Goal: Transaction & Acquisition: Purchase product/service

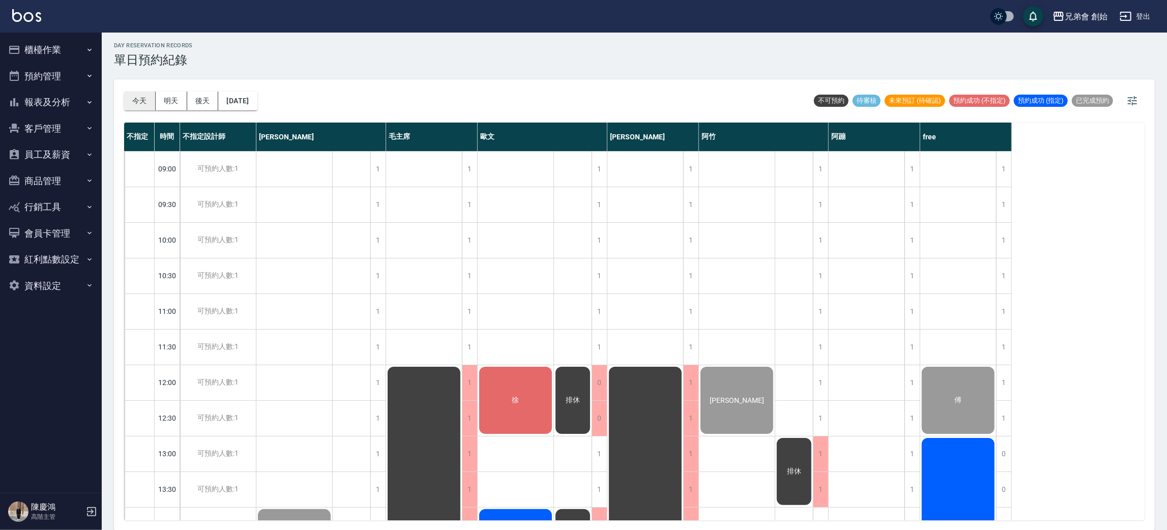
scroll to position [523, 0]
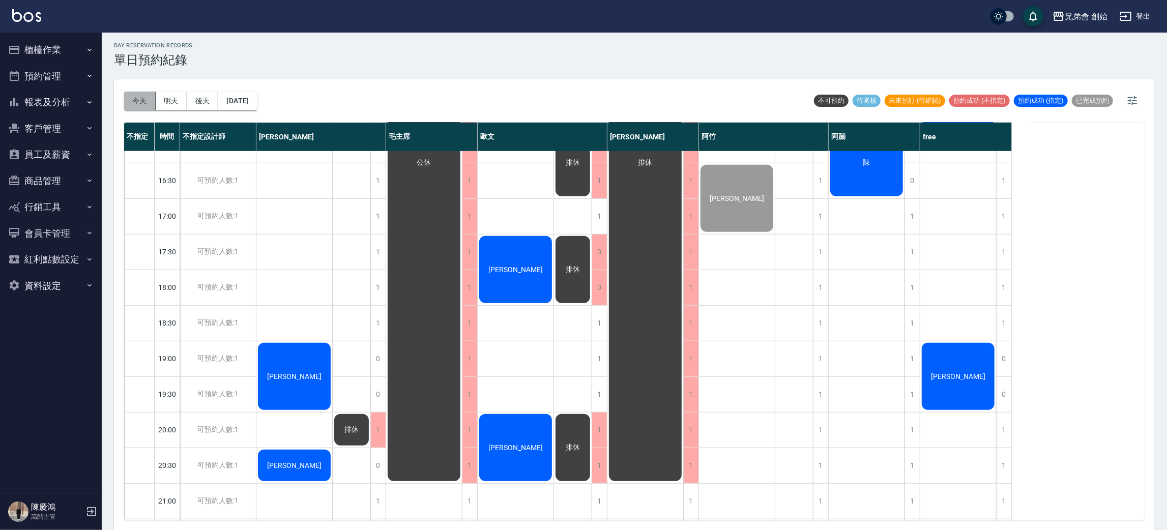
click at [148, 101] on button "今天" at bounding box center [140, 101] width 32 height 19
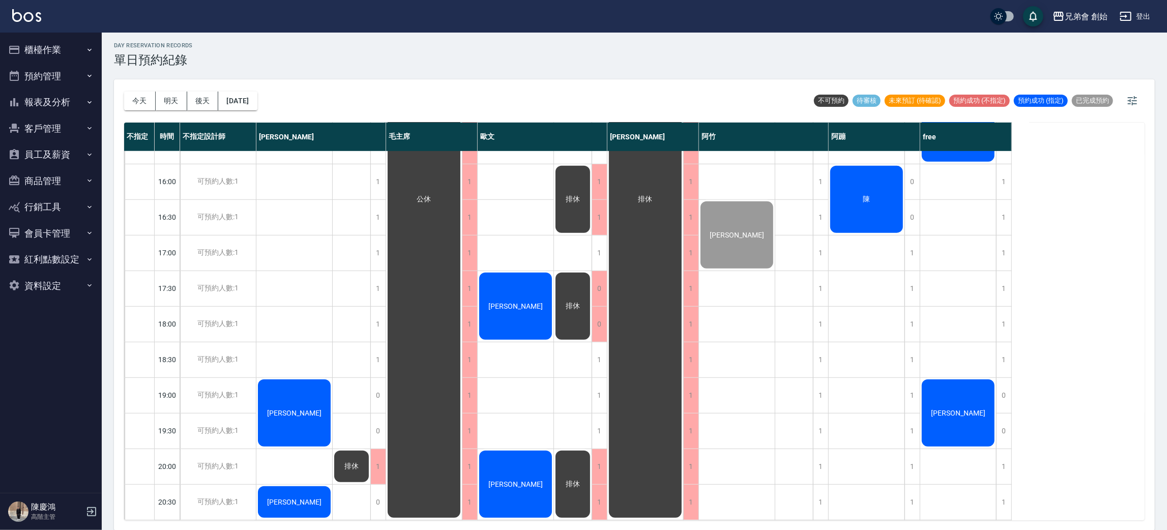
scroll to position [382, 0]
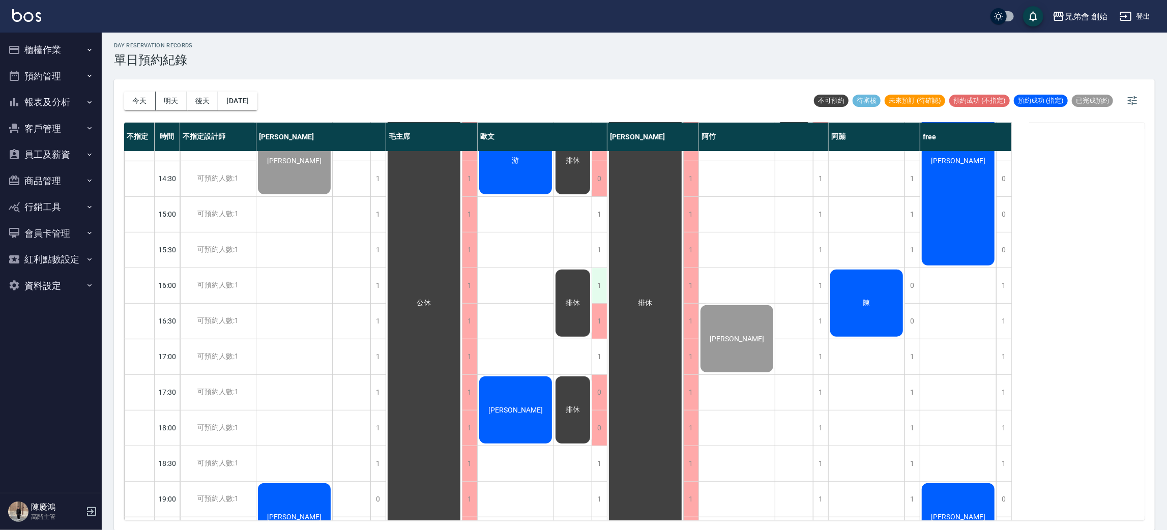
click at [597, 277] on div "1" at bounding box center [599, 285] width 15 height 35
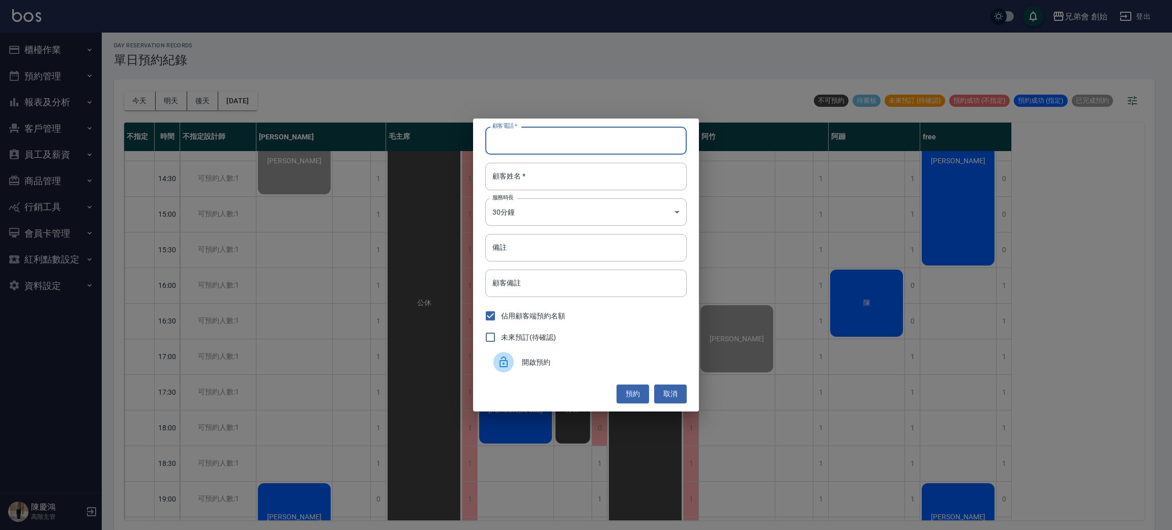
click at [574, 148] on input "顧客電話   *" at bounding box center [585, 140] width 201 height 27
type input "78655468575445"
click at [552, 182] on input "顧客姓名   *" at bounding box center [585, 176] width 201 height 27
type input "有一個"
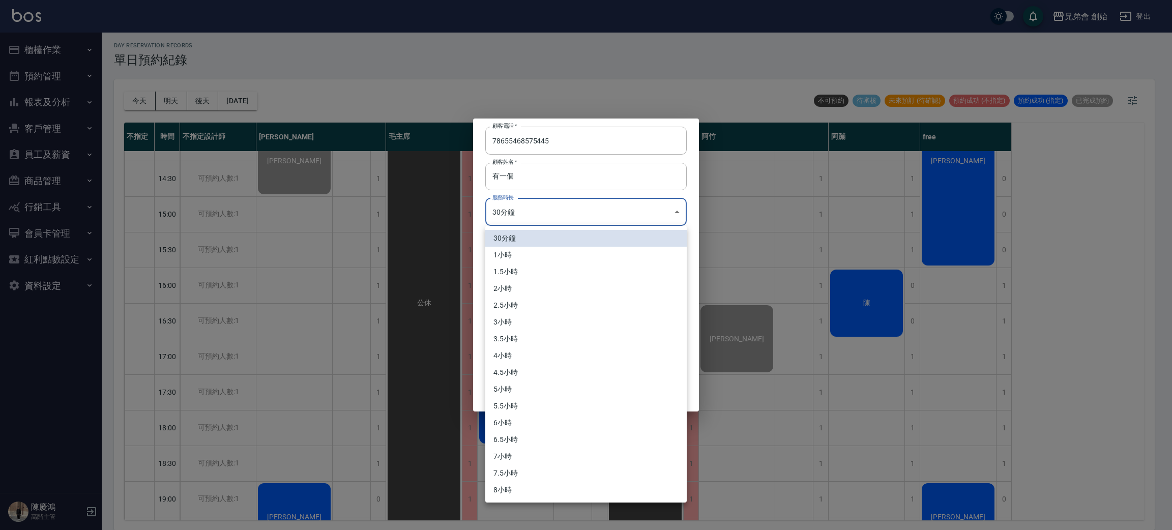
click at [538, 213] on body "兄弟會 創始 登出 櫃檯作業 打帳單 帳單列表 掛單列表 座位開單 營業儀表板 現金收支登錄 高階收支登錄 材料自購登錄 每日結帳 排班表 現場電腦打卡 掃碼…" at bounding box center [586, 263] width 1172 height 533
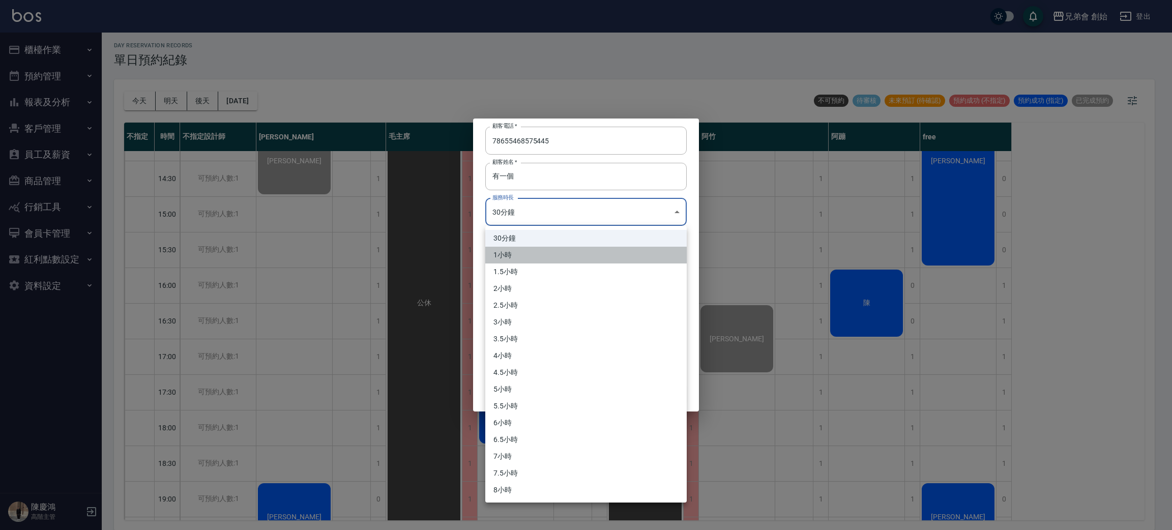
click at [528, 249] on li "1小時" at bounding box center [585, 255] width 201 height 17
type input "2"
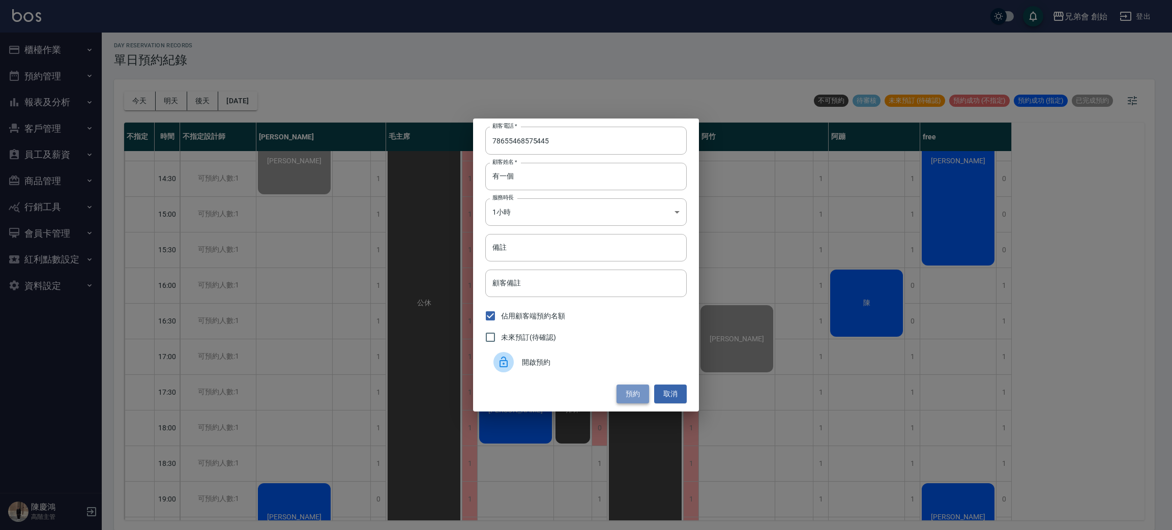
click at [625, 395] on button "預約" at bounding box center [633, 394] width 33 height 19
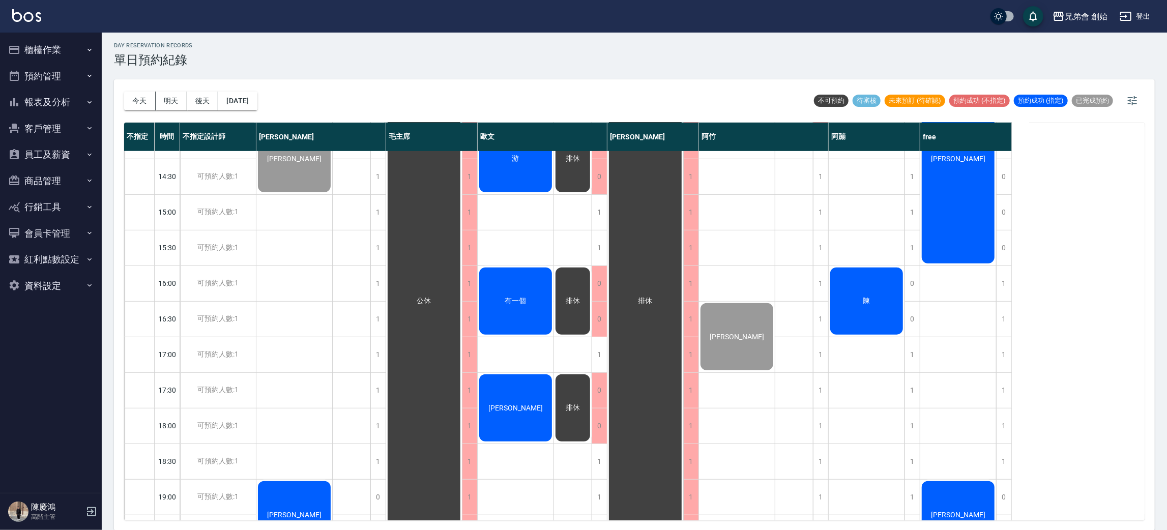
scroll to position [232, 0]
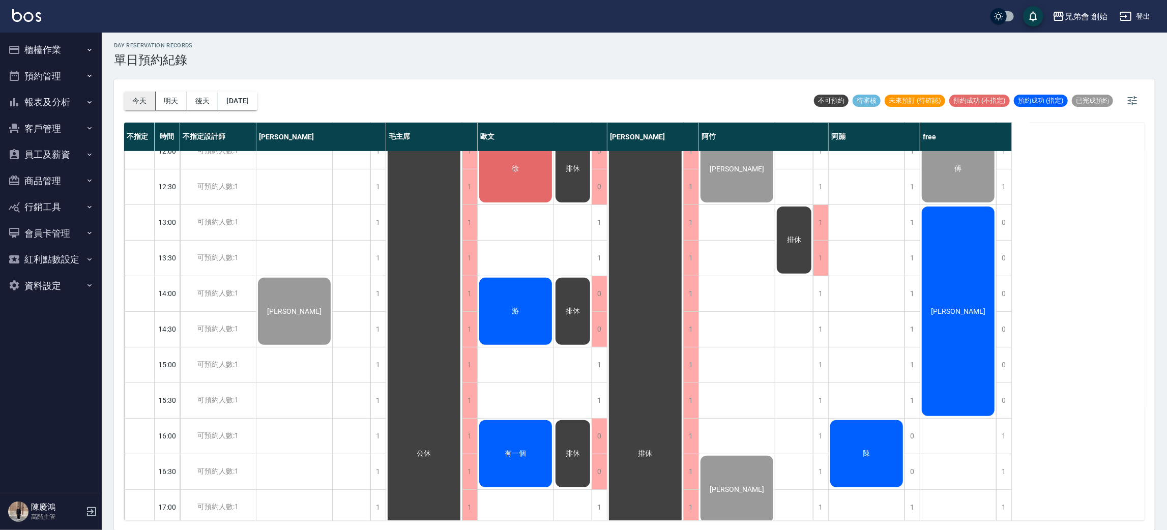
click at [129, 108] on button "今天" at bounding box center [140, 101] width 32 height 19
click at [332, 315] on div "[PERSON_NAME]" at bounding box center [294, 311] width 76 height 70
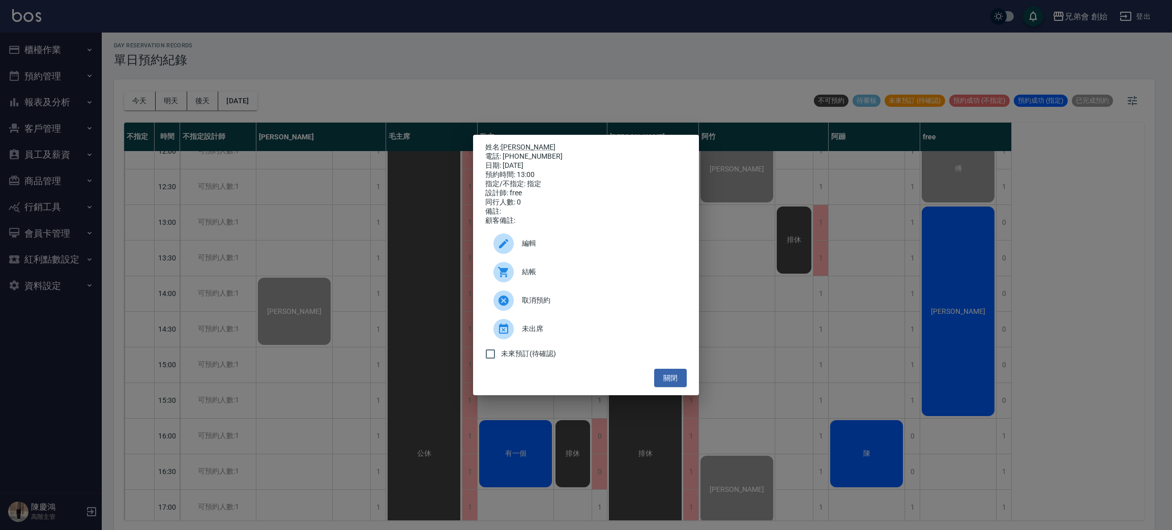
click at [543, 283] on div "結帳" at bounding box center [585, 272] width 201 height 28
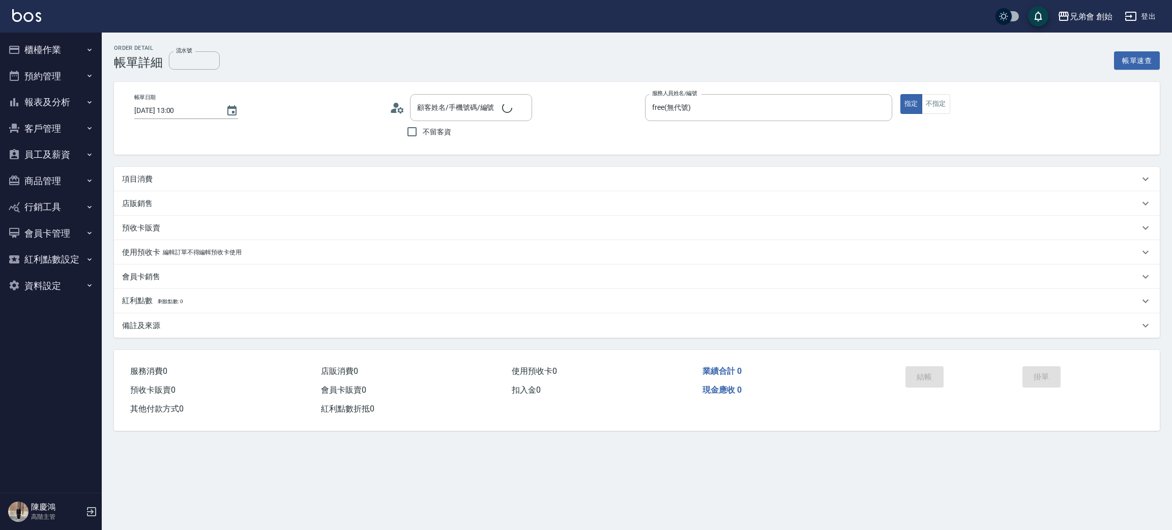
type input "[DATE] 13:00"
type input "free(無代號)"
type input "[PERSON_NAME]/0967062710/null"
click at [249, 188] on div "項目消費" at bounding box center [637, 179] width 1046 height 24
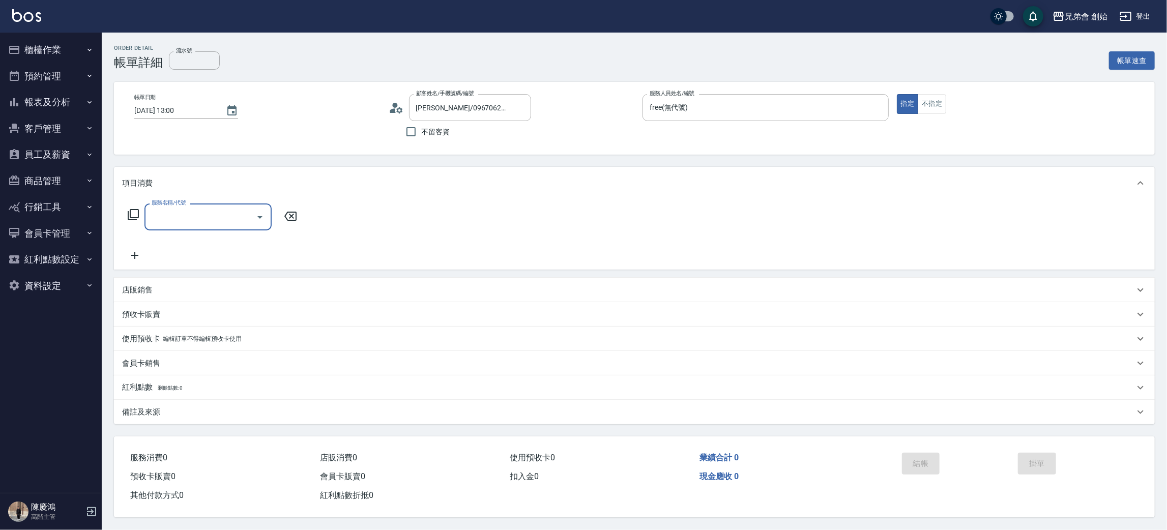
click at [207, 224] on input "服務名稱/代號" at bounding box center [200, 217] width 103 height 18
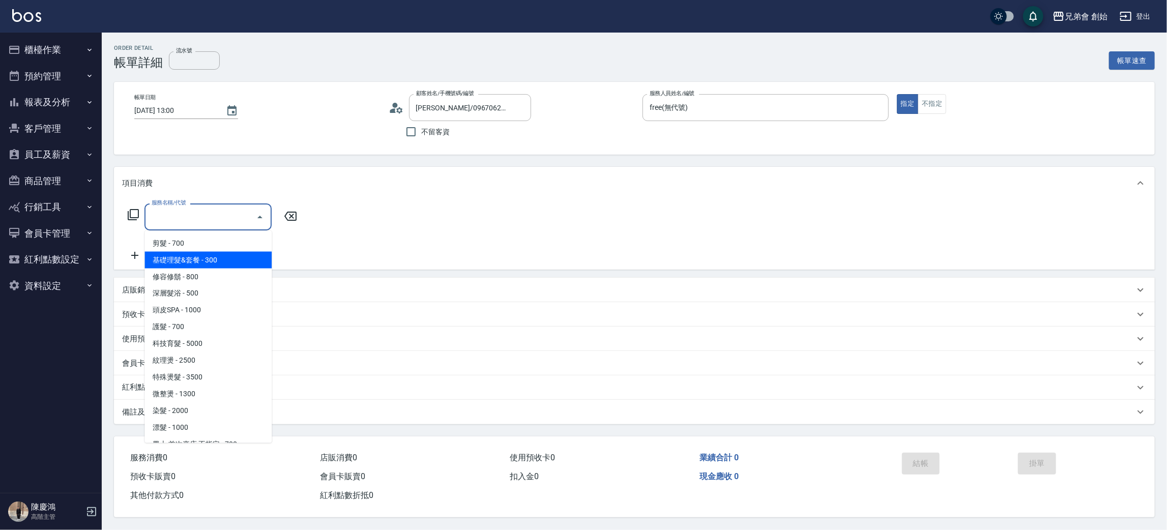
scroll to position [64, 0]
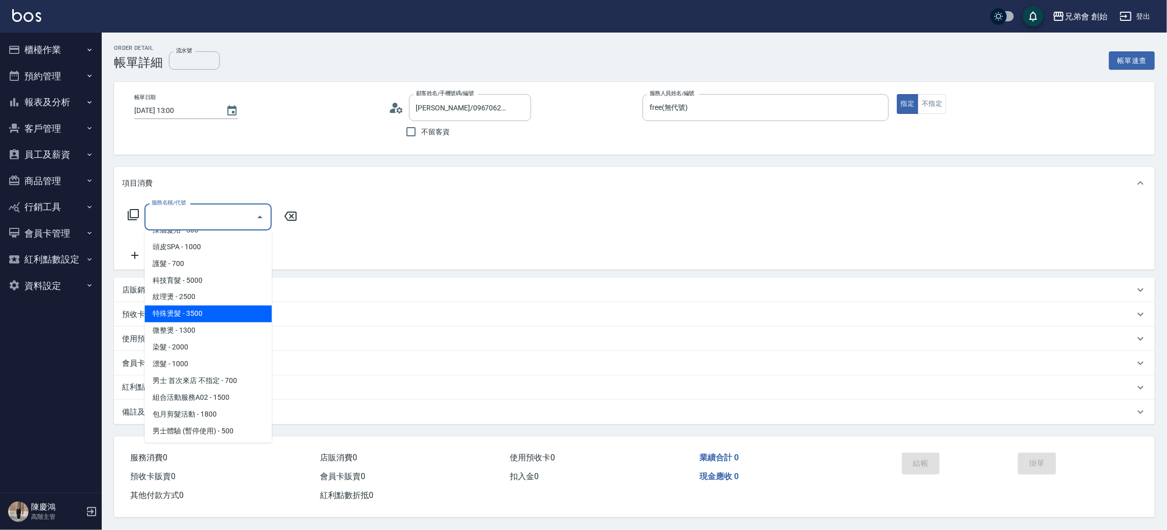
click at [214, 317] on span "特殊燙髮 - 3500" at bounding box center [208, 314] width 127 height 17
type input "特殊燙髮(D02)"
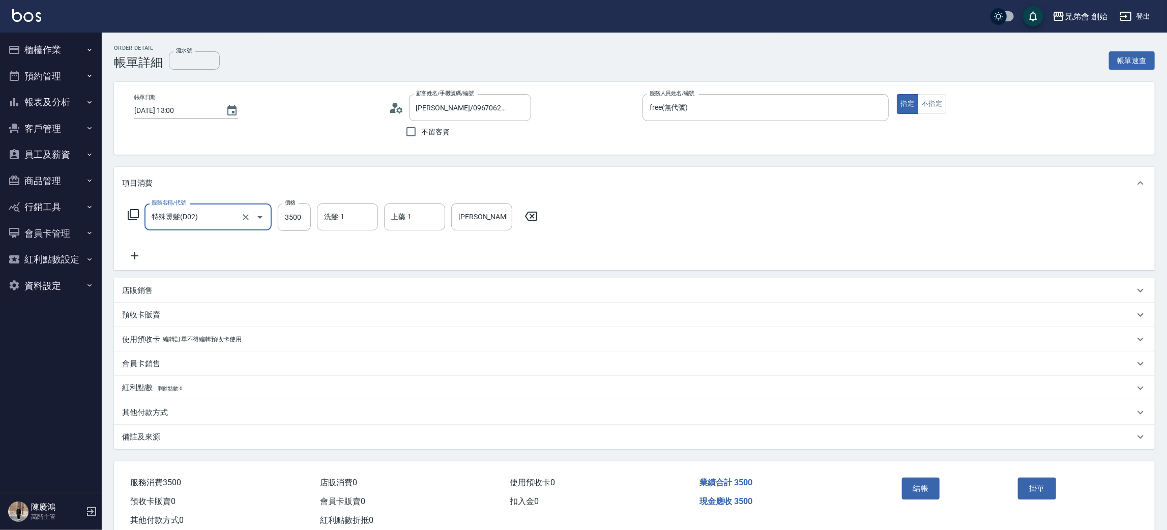
click at [313, 216] on div "服務名稱/代號 特殊燙髮(D02) 服務名稱/代號 價格 3500 價格 洗髮-1 洗髮-1 上藥-1 上藥-1 操作輔助-1 操作輔助-1" at bounding box center [333, 217] width 422 height 27
click at [304, 216] on input "3500" at bounding box center [294, 217] width 33 height 27
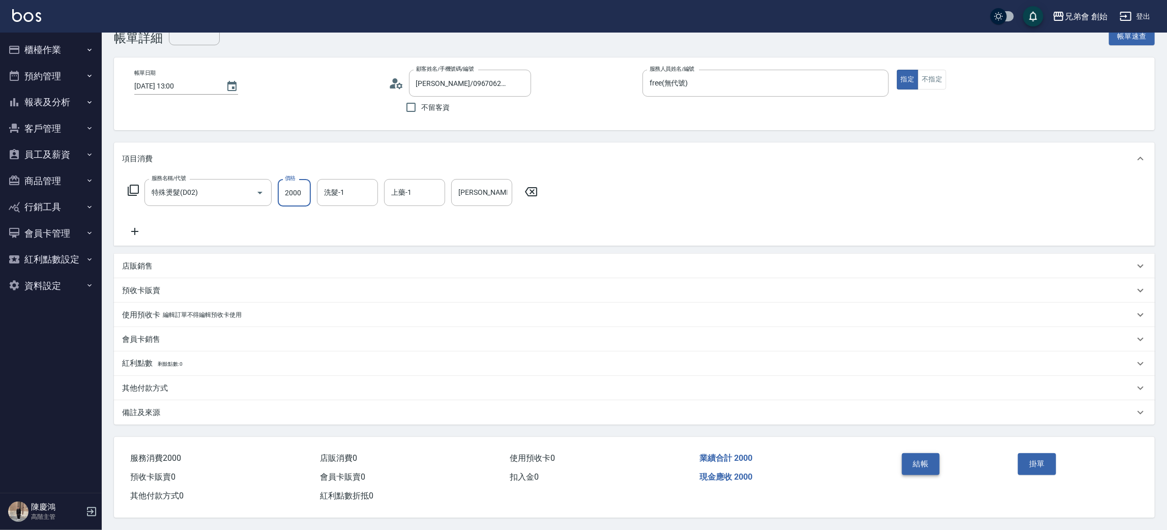
type input "2000"
click at [921, 460] on button "結帳" at bounding box center [921, 463] width 38 height 21
